Goal: Task Accomplishment & Management: Manage account settings

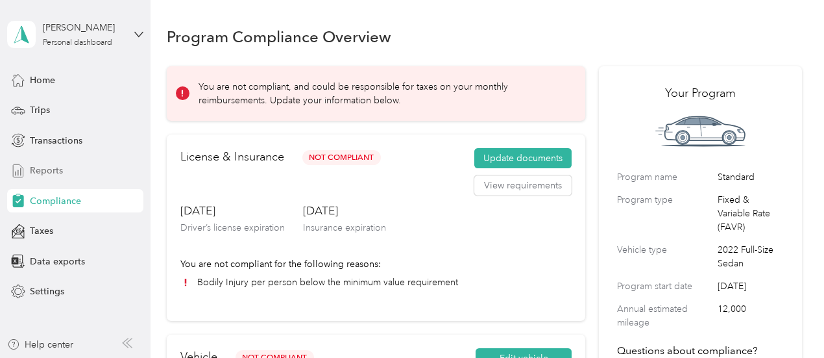
click at [53, 167] on span "Reports" at bounding box center [46, 171] width 33 height 14
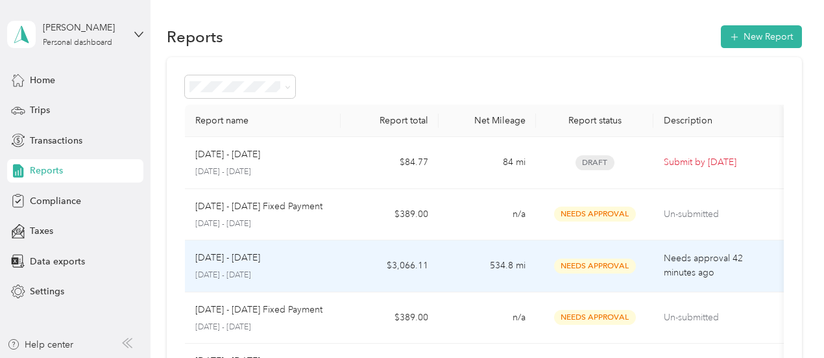
click at [591, 266] on span "Needs Approval" at bounding box center [595, 265] width 82 height 15
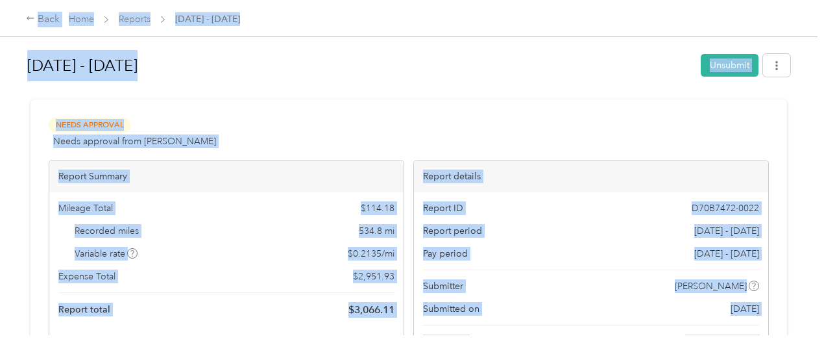
click at [477, 33] on div "Back Home Reports [DATE] - [DATE]" at bounding box center [412, 18] width 824 height 36
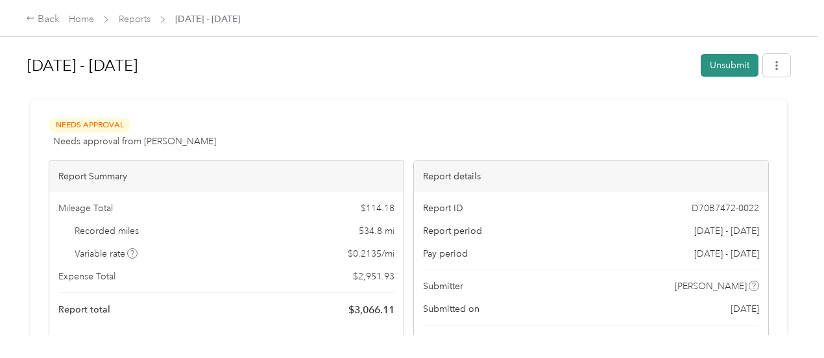
click at [722, 69] on button "Unsubmit" at bounding box center [730, 65] width 58 height 23
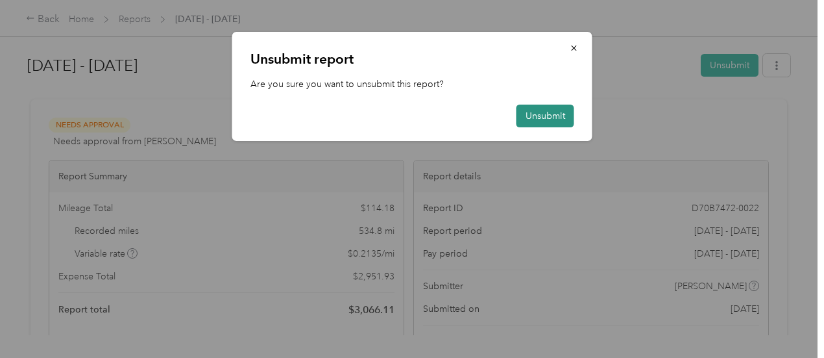
click at [548, 114] on button "Unsubmit" at bounding box center [546, 115] width 58 height 23
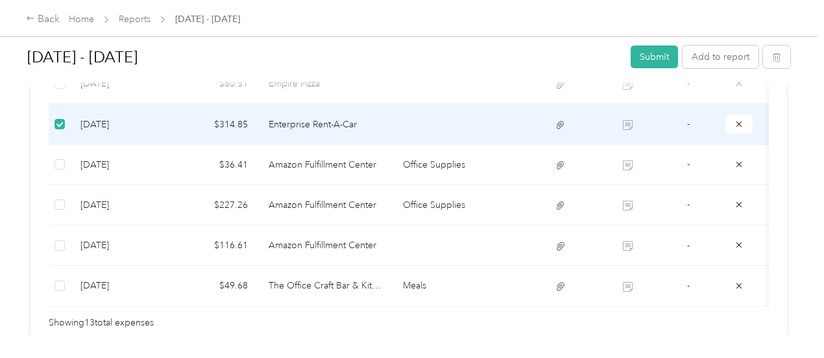
scroll to position [683, 0]
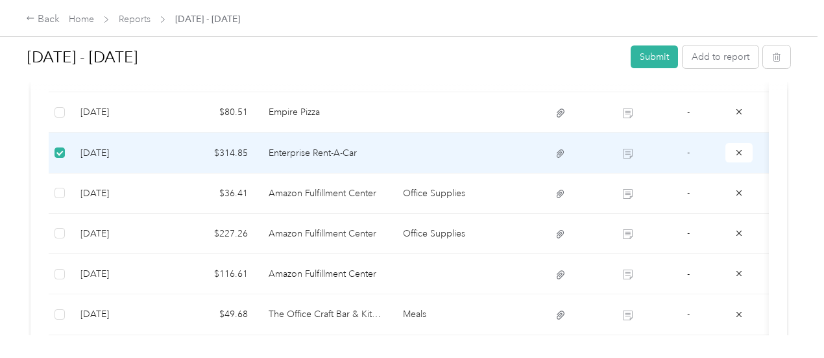
drag, startPoint x: 287, startPoint y: 149, endPoint x: 244, endPoint y: 160, distance: 44.9
drag, startPoint x: 244, startPoint y: 160, endPoint x: 537, endPoint y: 189, distance: 294.8
click at [538, 189] on div "Due [DATE]. Submit this report by [DATE] Draft Draft, awaiting submission View …" at bounding box center [409, 45] width 757 height 1256
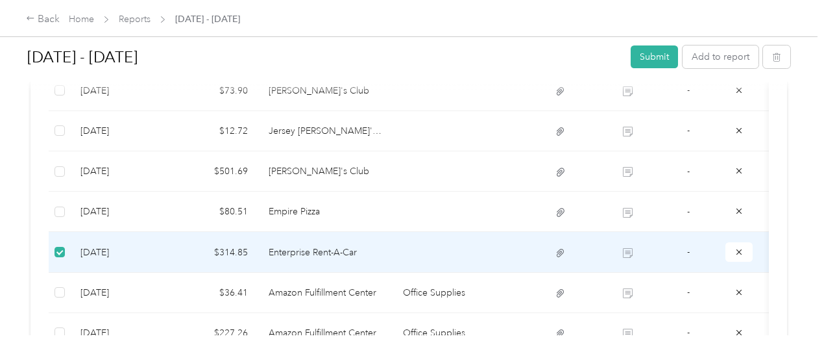
scroll to position [585, 0]
click at [270, 249] on td "Enterprise Rent-A-Car" at bounding box center [325, 250] width 134 height 40
click at [64, 253] on td at bounding box center [59, 250] width 21 height 40
click at [775, 56] on icon "button" at bounding box center [775, 57] width 0 height 3
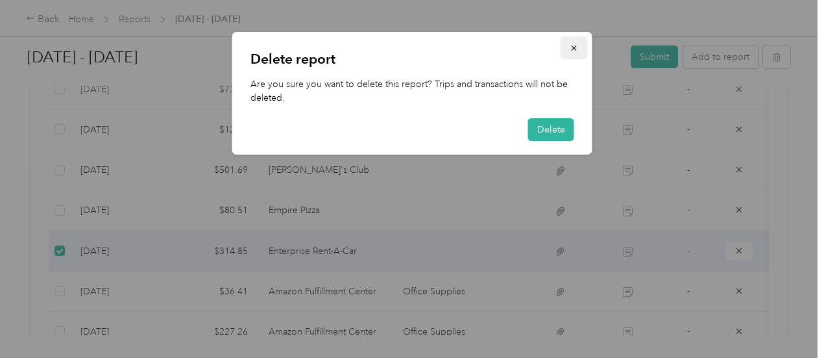
click at [575, 47] on icon "button" at bounding box center [573, 47] width 5 height 5
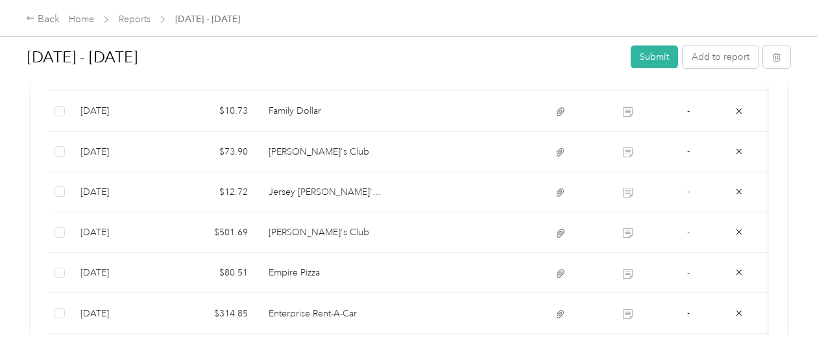
scroll to position [526, 0]
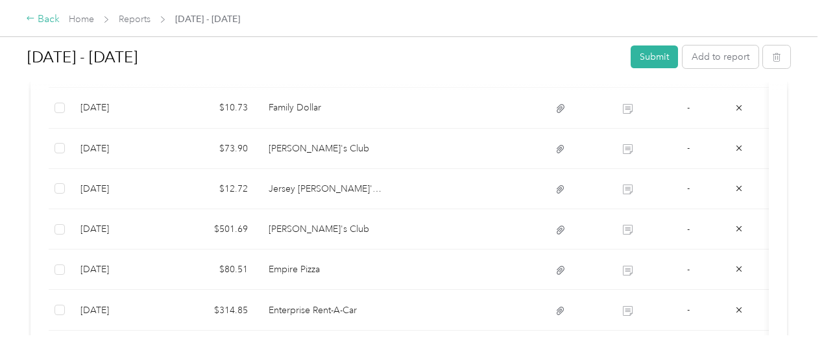
click at [38, 21] on div "Back" at bounding box center [43, 20] width 34 height 16
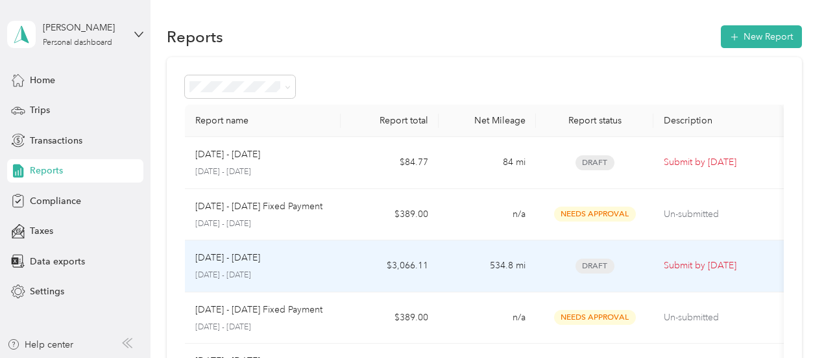
click at [252, 272] on p "[DATE] - [DATE]" at bounding box center [263, 275] width 136 height 12
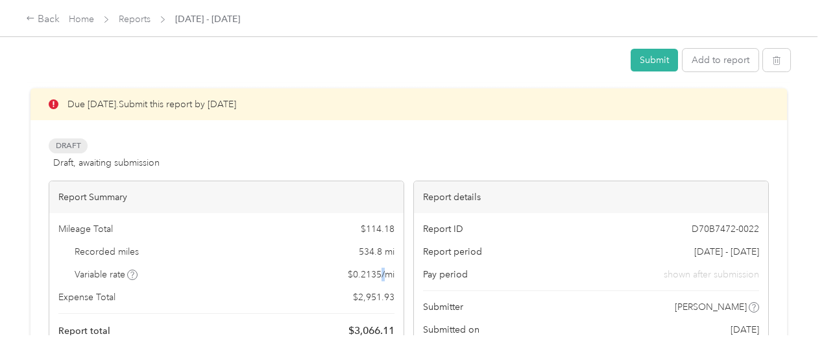
click at [348, 272] on span "$ 0.2135 / mi" at bounding box center [371, 274] width 47 height 14
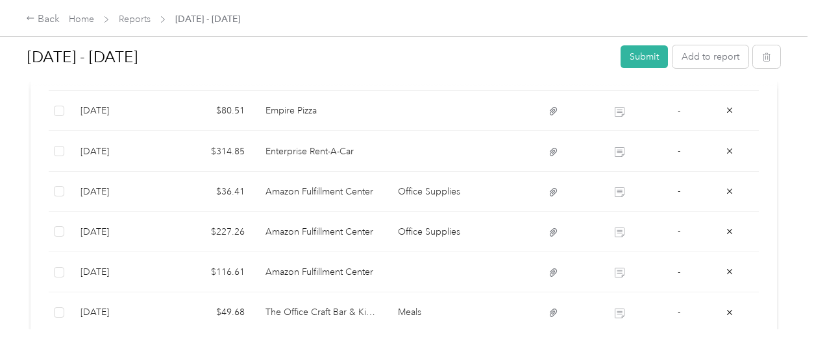
scroll to position [685, 0]
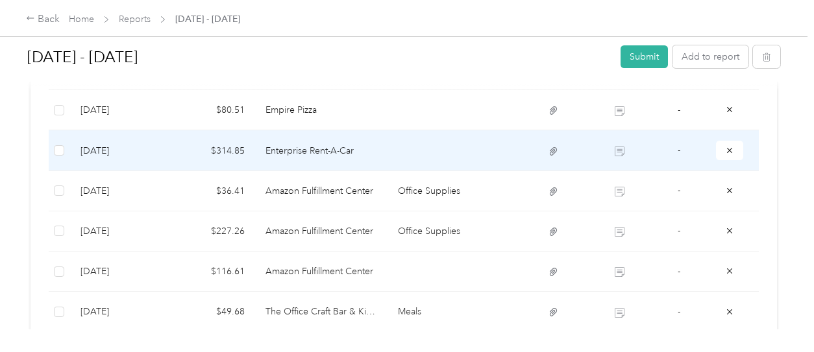
click at [302, 154] on td "Enterprise Rent-A-Car" at bounding box center [321, 150] width 132 height 40
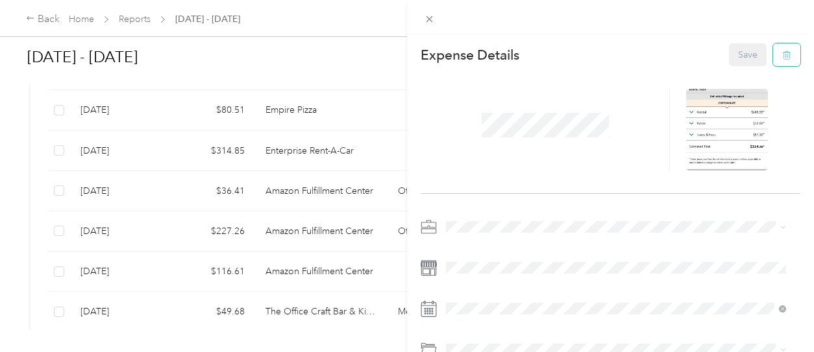
click at [782, 56] on icon "button" at bounding box center [786, 55] width 9 height 9
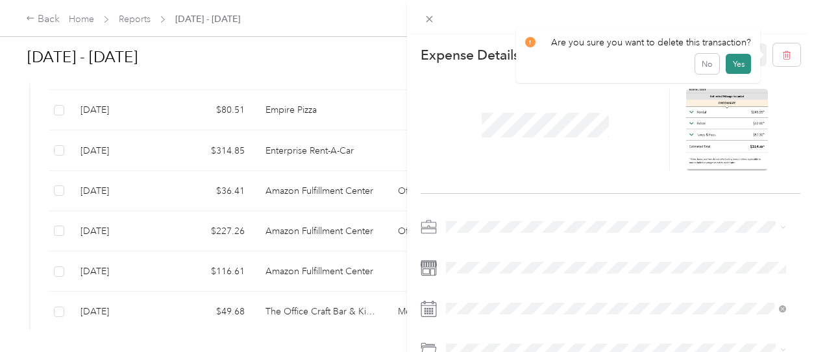
click at [734, 62] on button "Yes" at bounding box center [738, 64] width 25 height 21
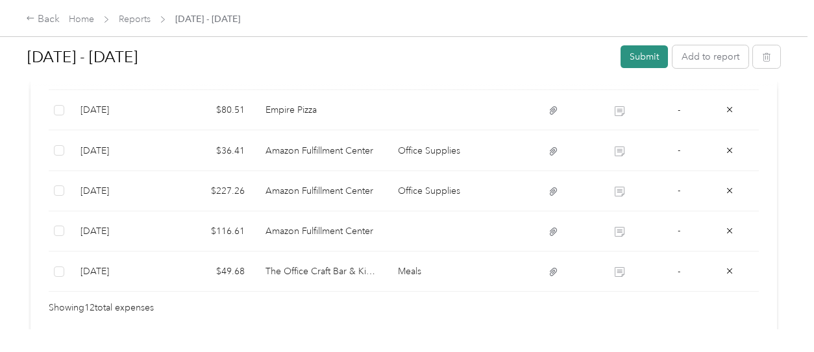
click at [645, 56] on button "Submit" at bounding box center [643, 56] width 47 height 23
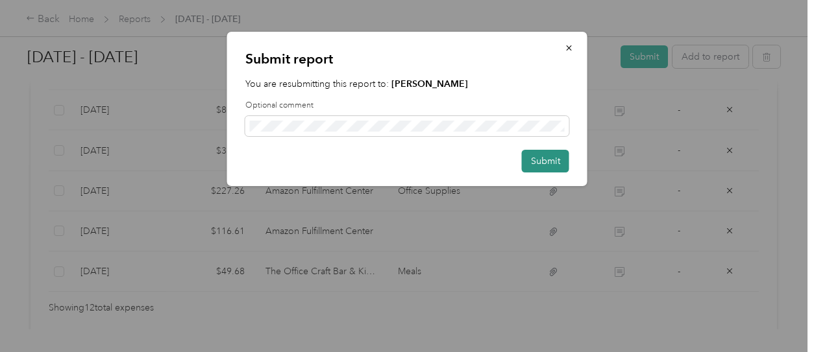
click at [540, 160] on button "Submit" at bounding box center [545, 161] width 47 height 23
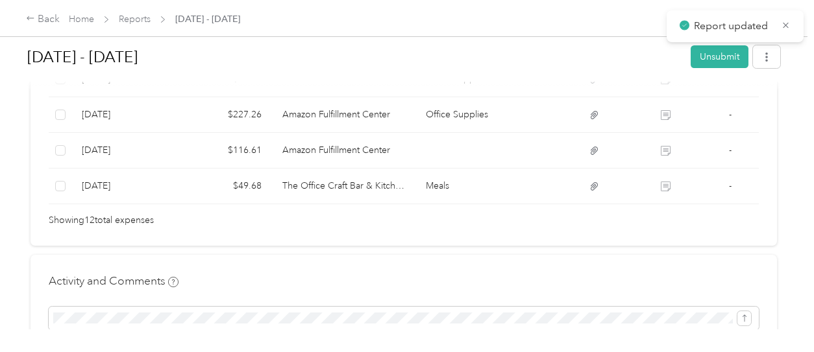
scroll to position [653, 0]
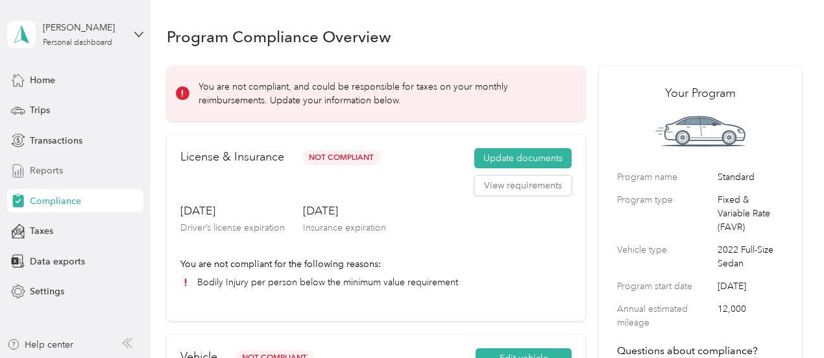
click at [39, 164] on span "Reports" at bounding box center [46, 171] width 33 height 14
